Goal: Information Seeking & Learning: Learn about a topic

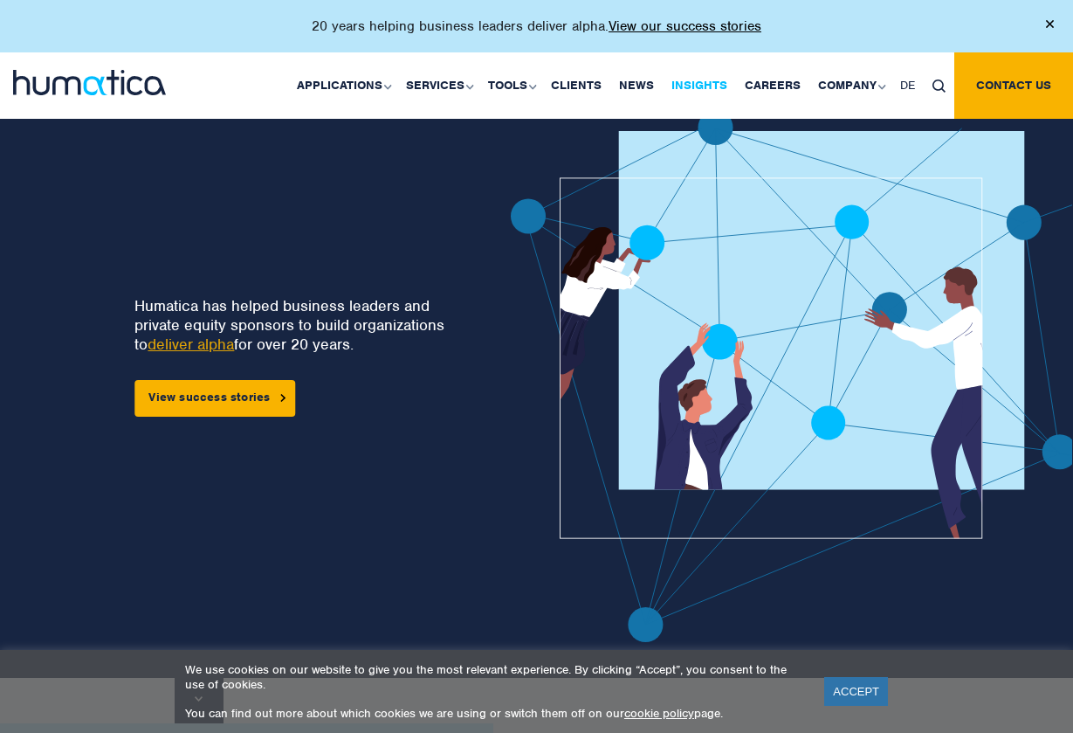
click at [704, 86] on link "Insights" at bounding box center [699, 85] width 73 height 66
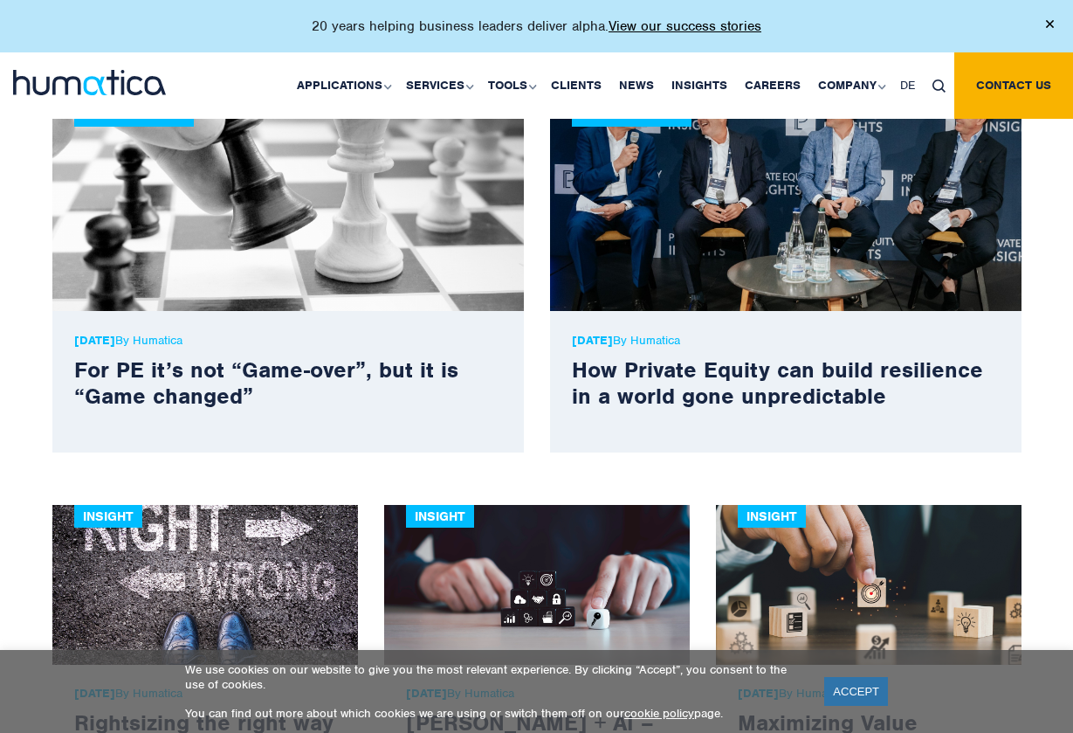
scroll to position [589, 0]
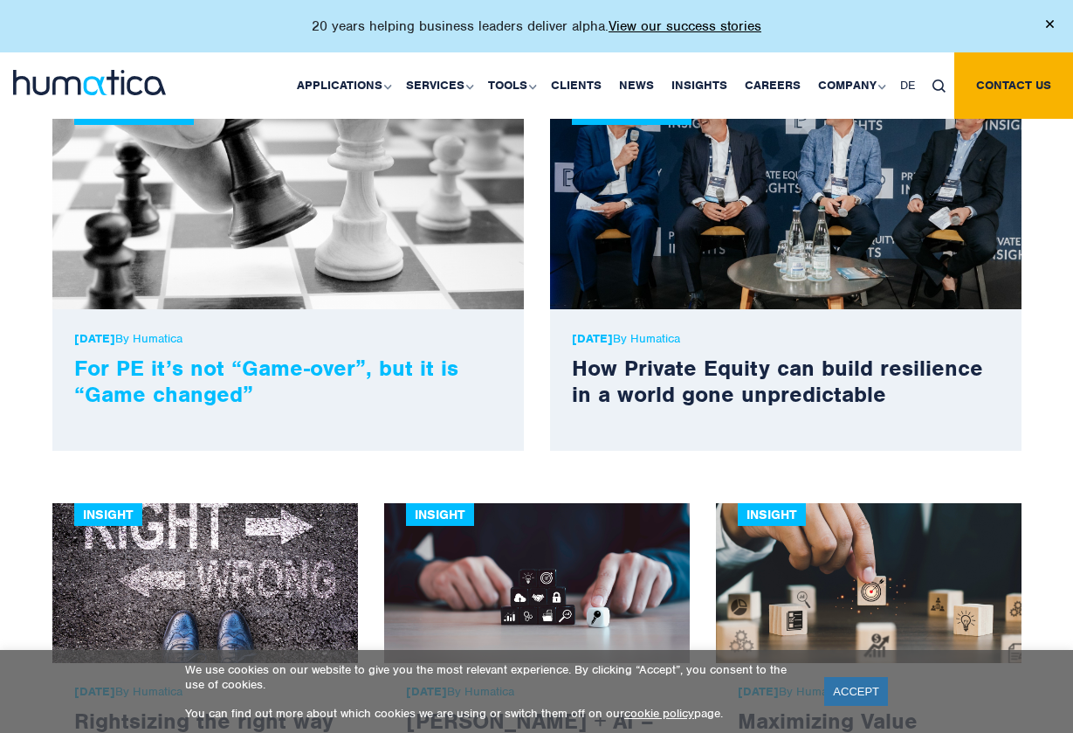
click at [272, 367] on link "For PE it’s not “Game-over”, but it is “Game changed”" at bounding box center [266, 381] width 384 height 54
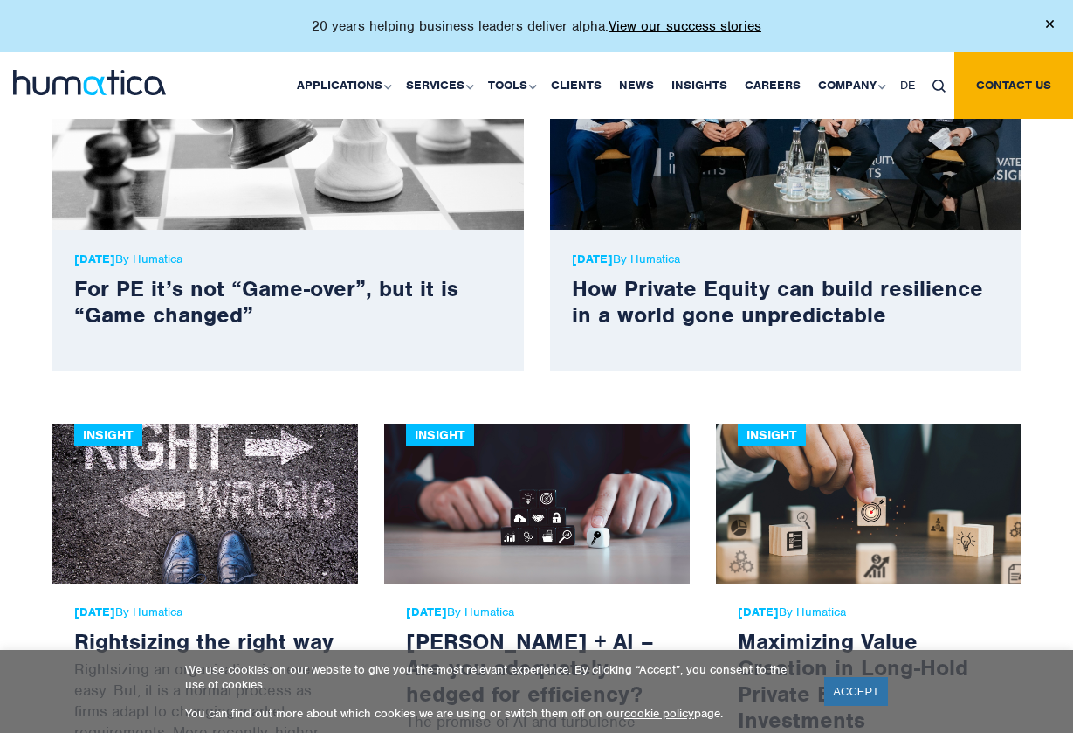
scroll to position [667, 0]
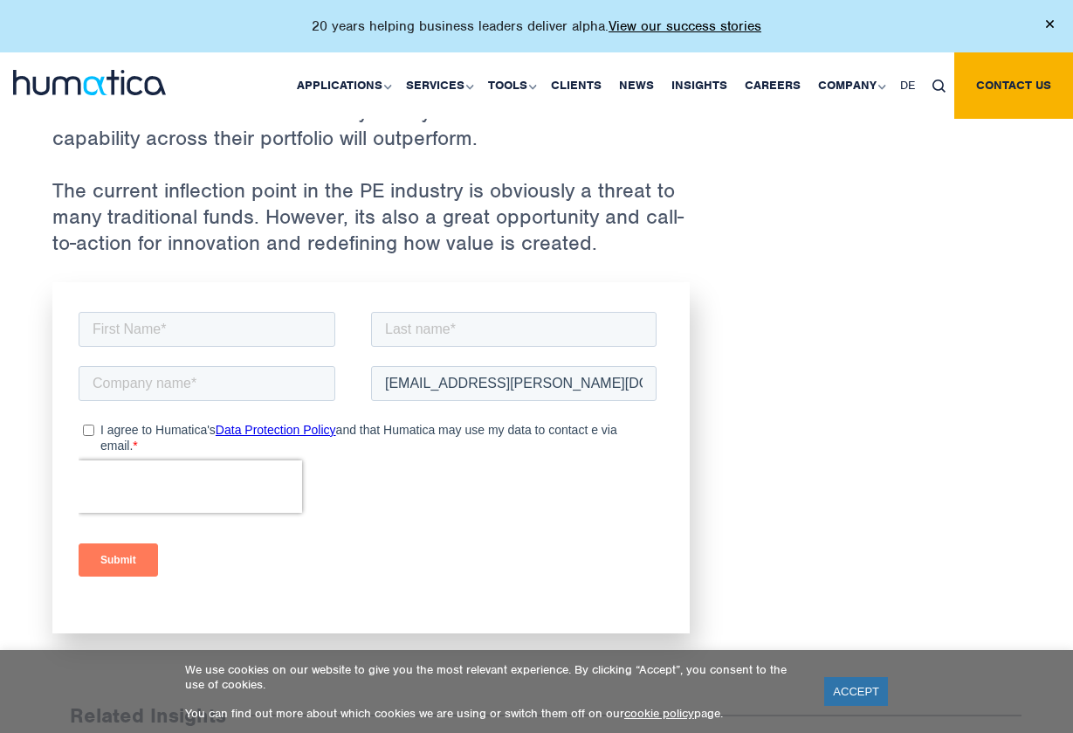
scroll to position [2509, 0]
